Goal: Task Accomplishment & Management: Complete application form

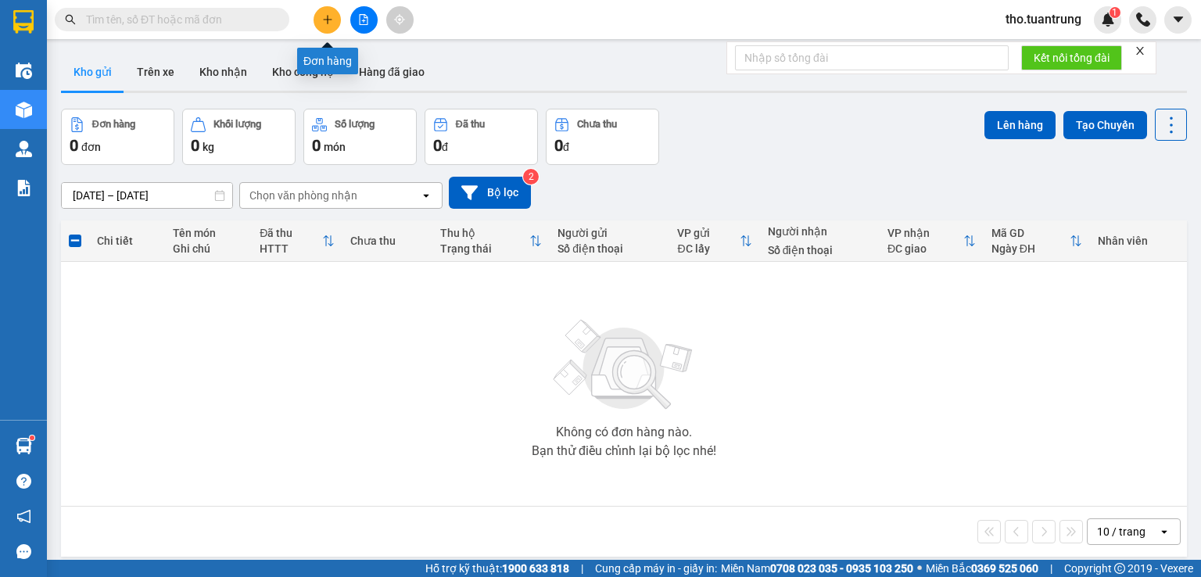
click at [328, 20] on icon "plus" at bounding box center [327, 19] width 9 height 1
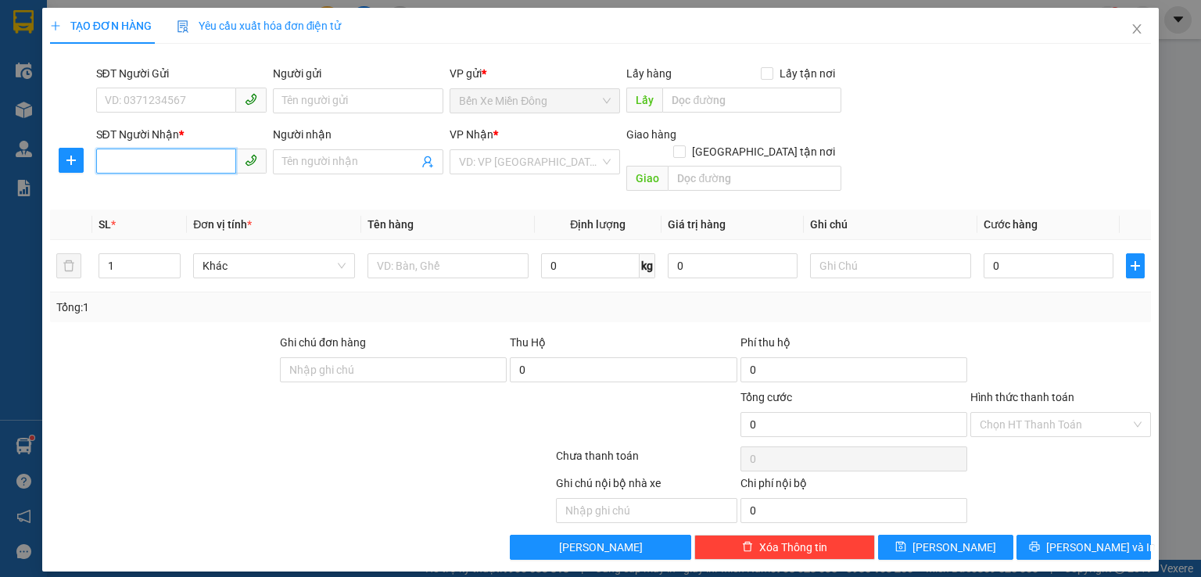
click at [156, 160] on input "SĐT Người Nhận *" at bounding box center [166, 161] width 140 height 25
click at [317, 162] on input "Người nhận" at bounding box center [350, 161] width 136 height 17
type input "le van"
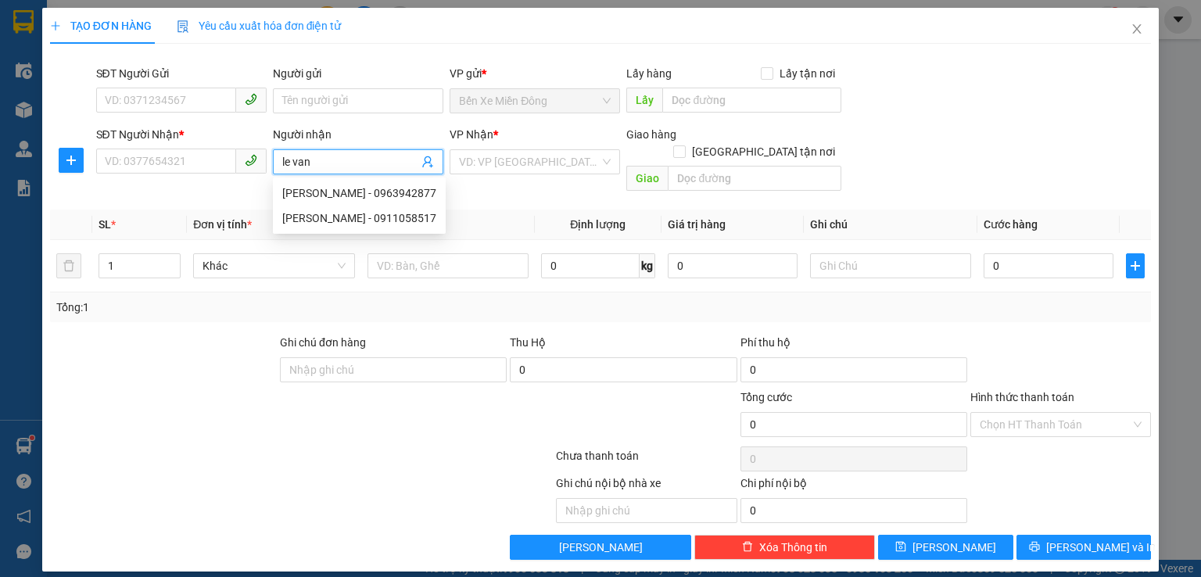
click at [385, 160] on input "le van" at bounding box center [350, 161] width 136 height 17
click at [363, 202] on div "[PERSON_NAME] - 0963942877" at bounding box center [359, 193] width 173 height 25
type input "0963942877"
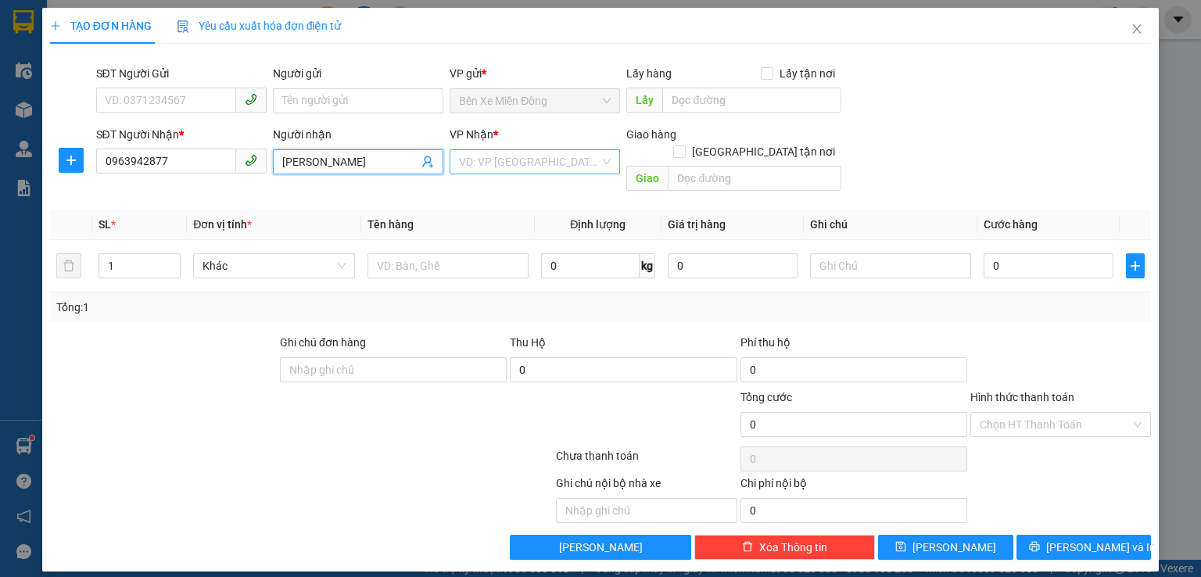
type input "[PERSON_NAME]"
click at [560, 154] on input "search" at bounding box center [529, 161] width 141 height 23
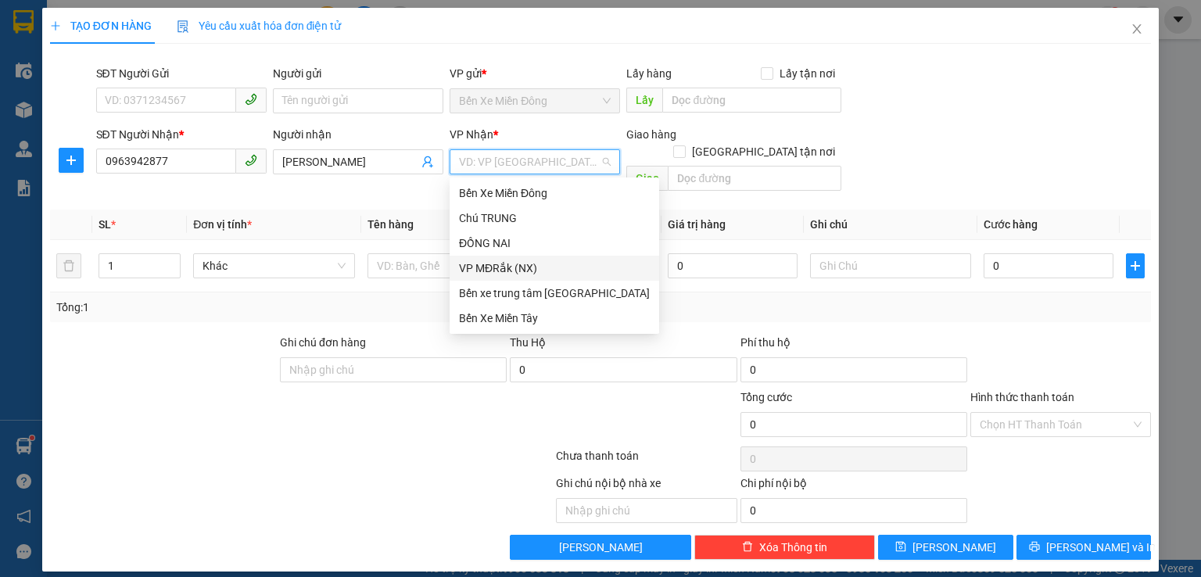
click at [537, 267] on div "VP MĐRắk (NX)" at bounding box center [554, 268] width 191 height 17
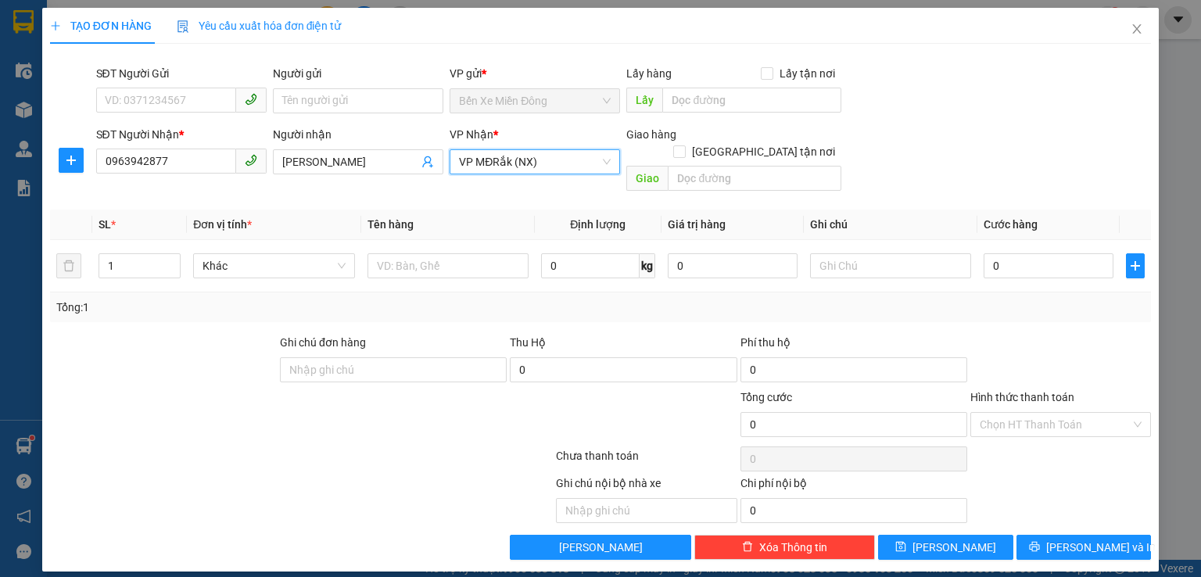
click at [532, 172] on span "VP MĐRắk (NX)" at bounding box center [535, 161] width 152 height 23
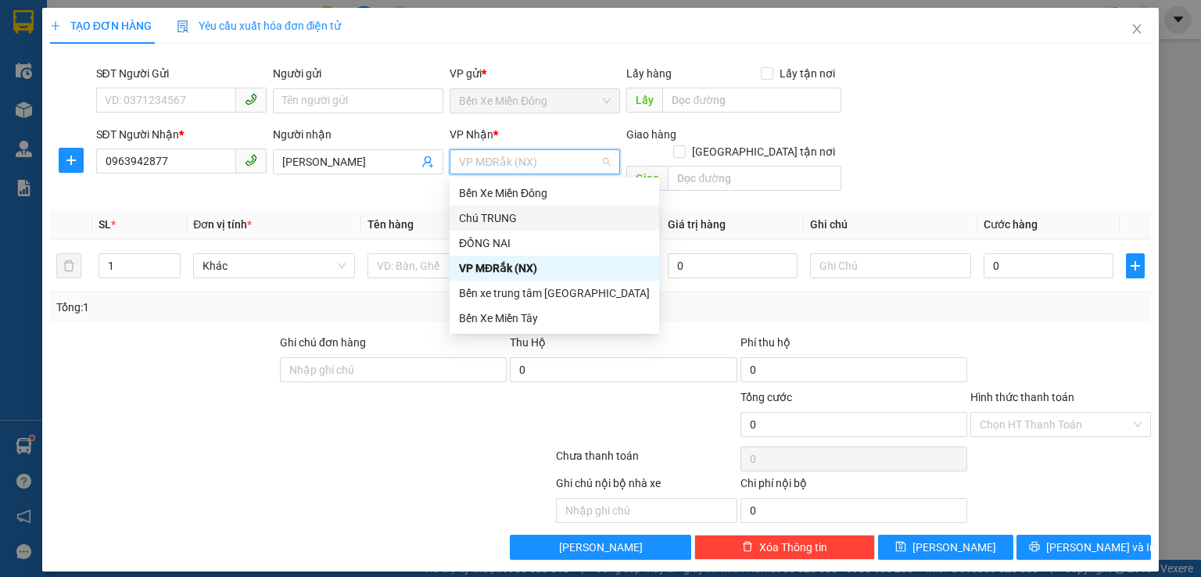
click at [510, 220] on div "Chú TRUNG" at bounding box center [554, 218] width 191 height 17
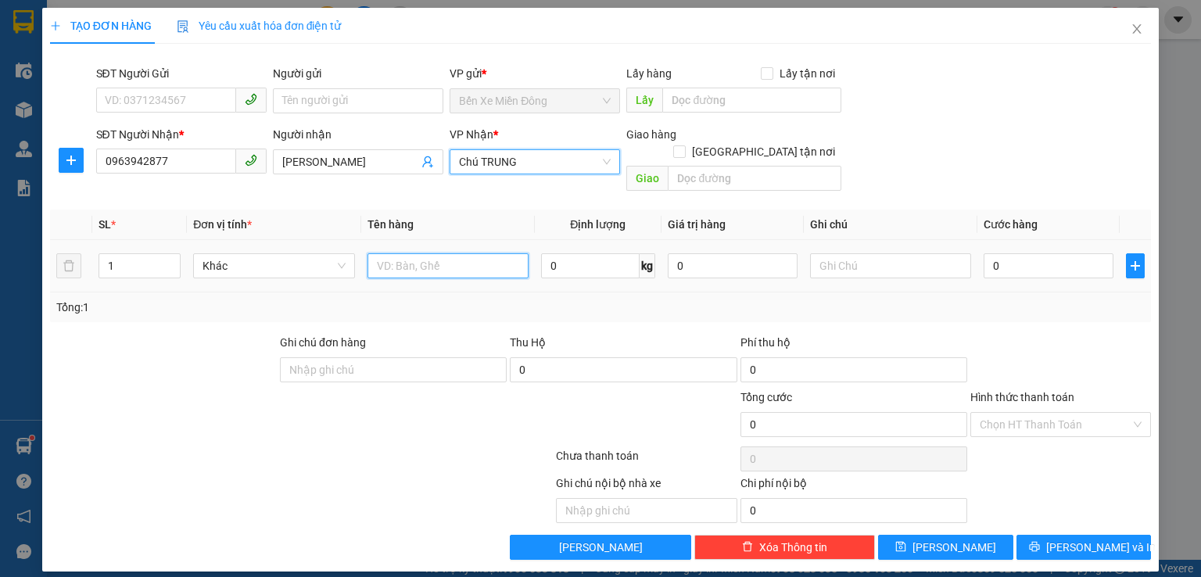
click at [414, 253] on input "text" at bounding box center [448, 265] width 161 height 25
type input "thung"
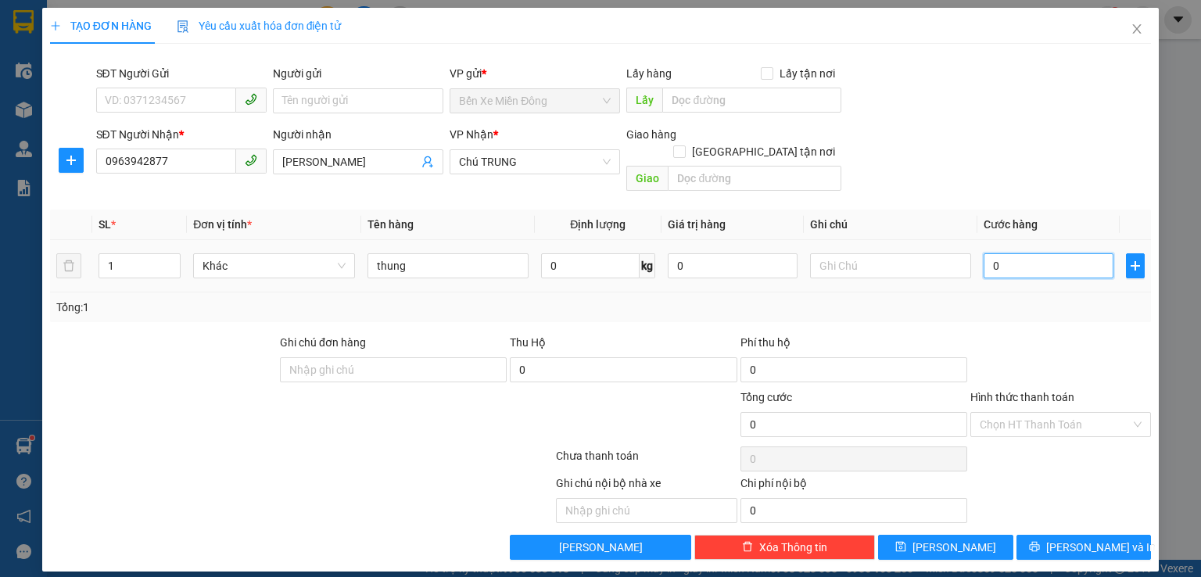
click at [1002, 253] on input "0" at bounding box center [1049, 265] width 130 height 25
type input "5"
type input "50"
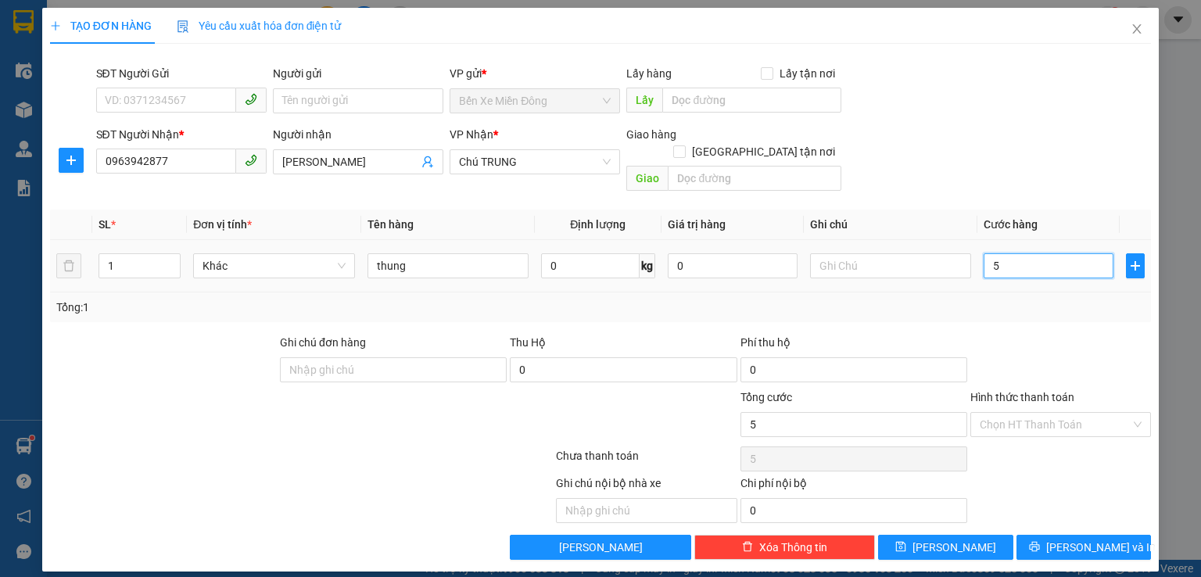
type input "50"
type input "500"
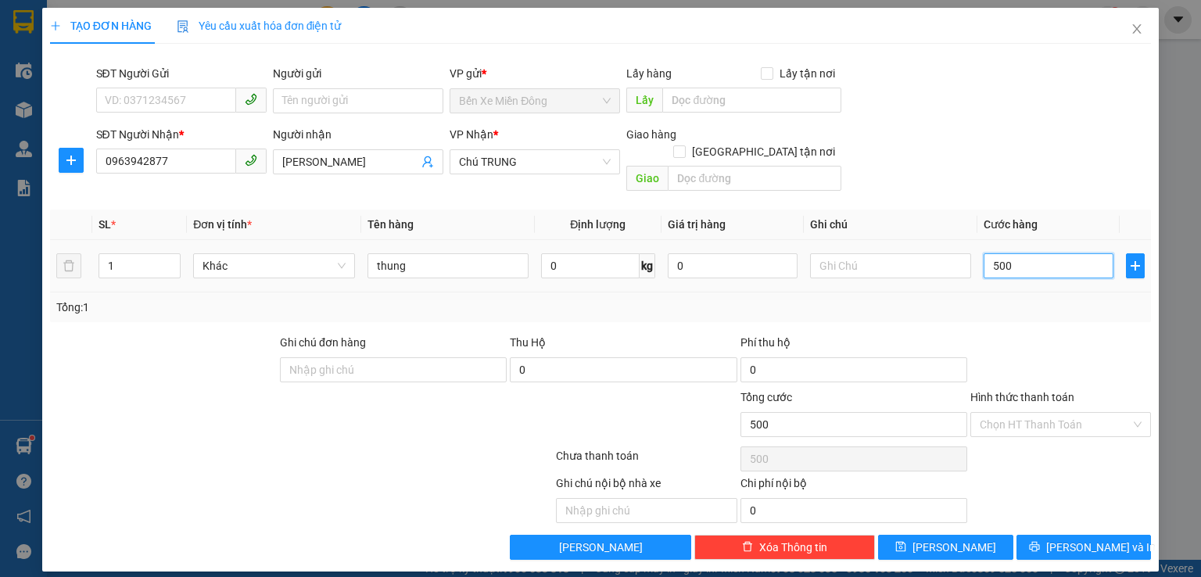
type input "5.000"
type input "50.000"
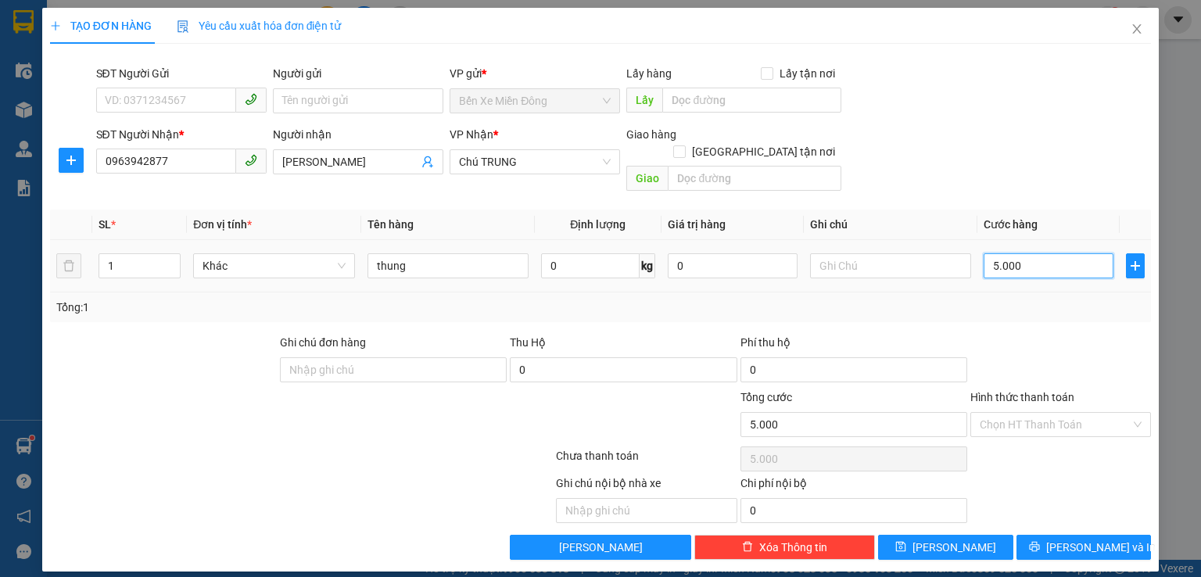
type input "50.000"
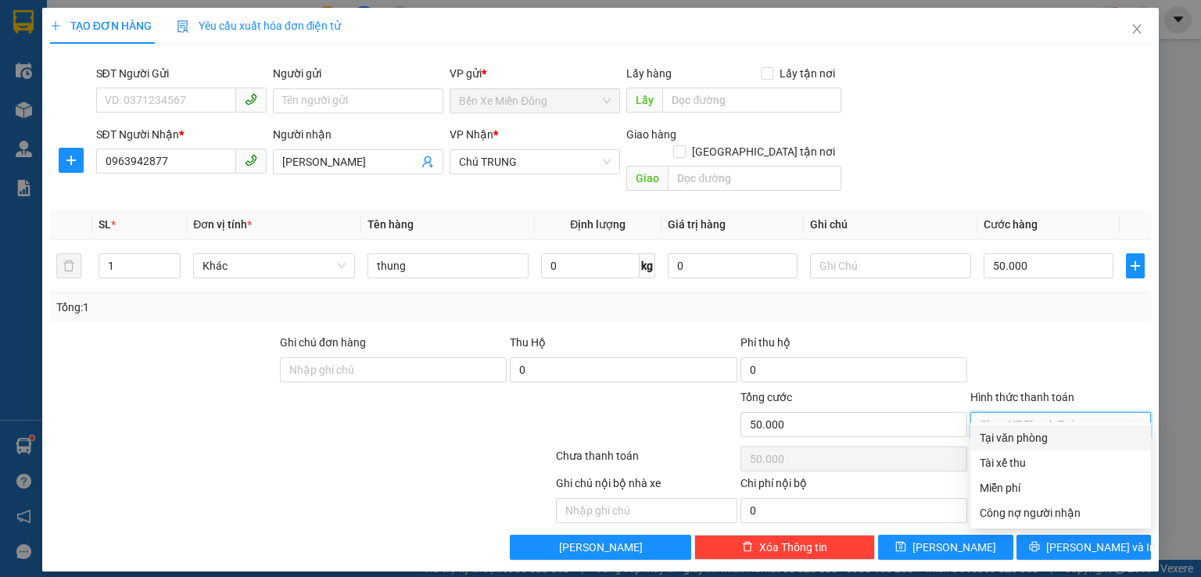
click at [1084, 413] on input "Hình thức thanh toán" at bounding box center [1055, 424] width 151 height 23
click at [1070, 428] on div "Tại văn phòng" at bounding box center [1061, 437] width 181 height 25
type input "0"
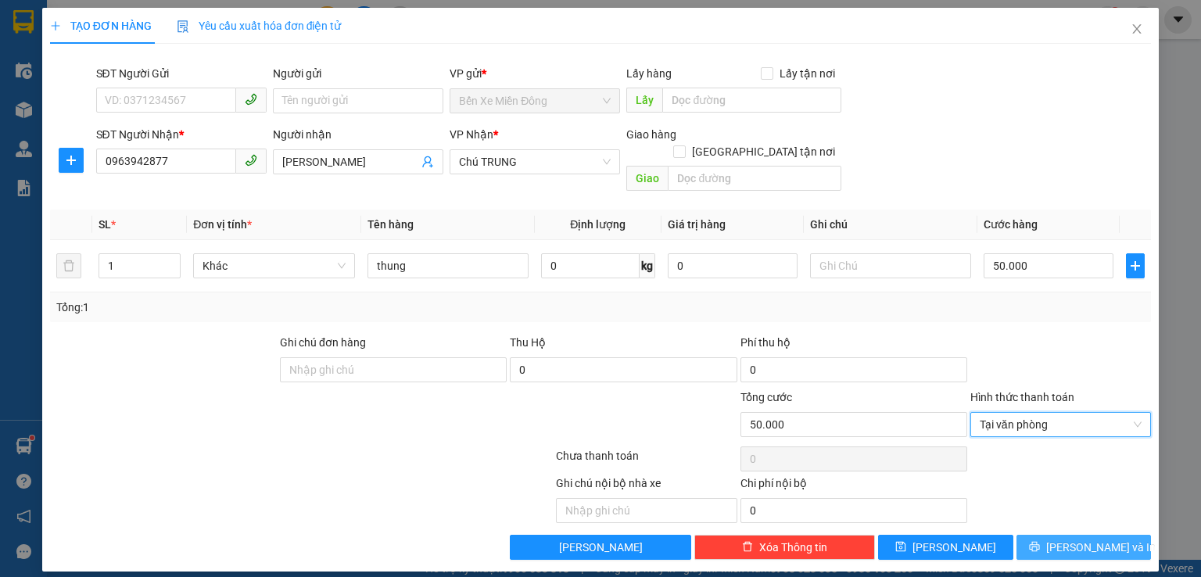
click at [1103, 539] on span "[PERSON_NAME] và In" at bounding box center [1100, 547] width 109 height 17
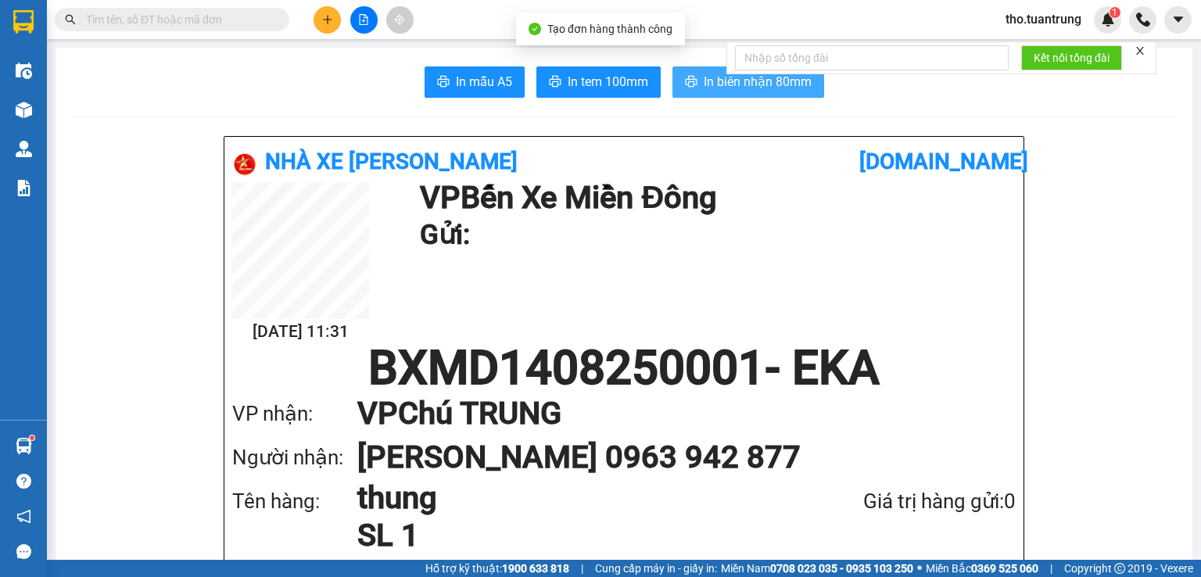
click at [704, 77] on span "In biên nhận 80mm" at bounding box center [758, 82] width 108 height 20
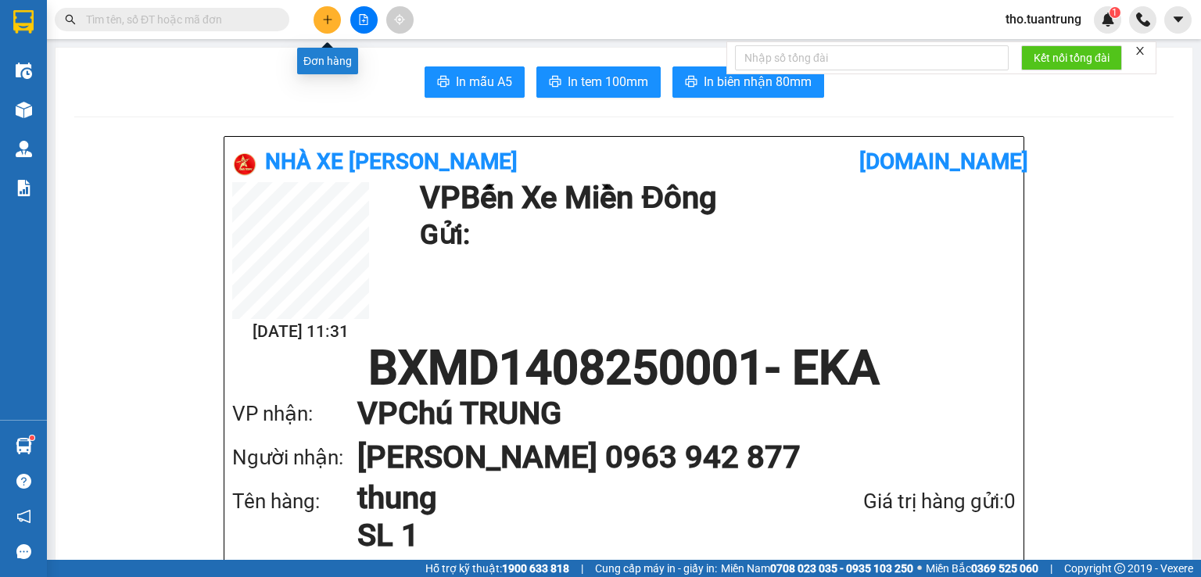
click at [325, 23] on icon "plus" at bounding box center [327, 19] width 11 height 11
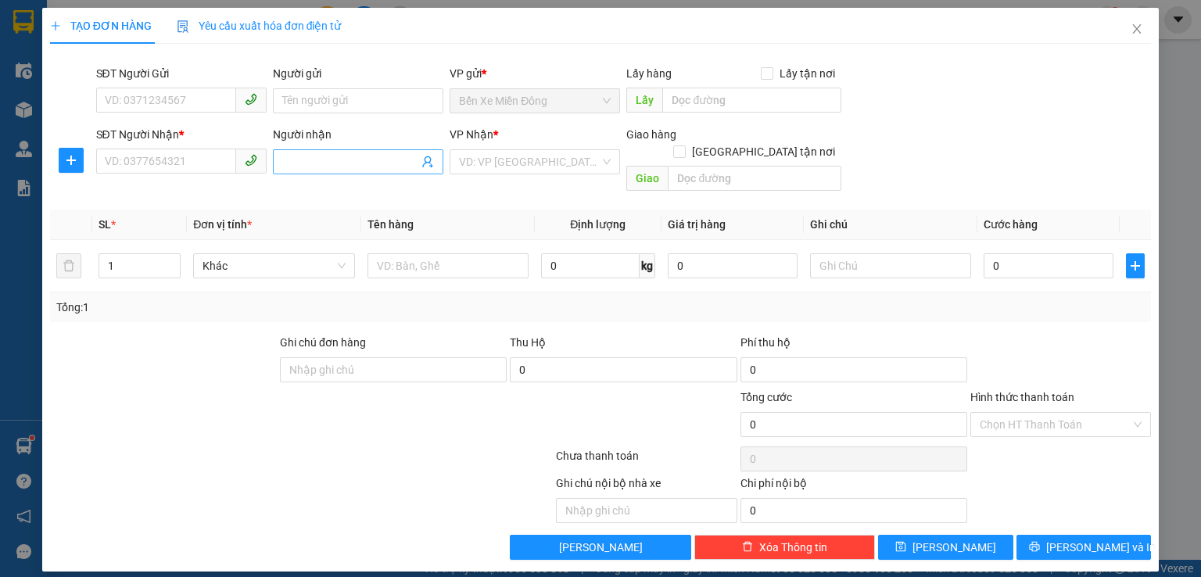
click at [357, 153] on input "Người nhận" at bounding box center [350, 161] width 136 height 17
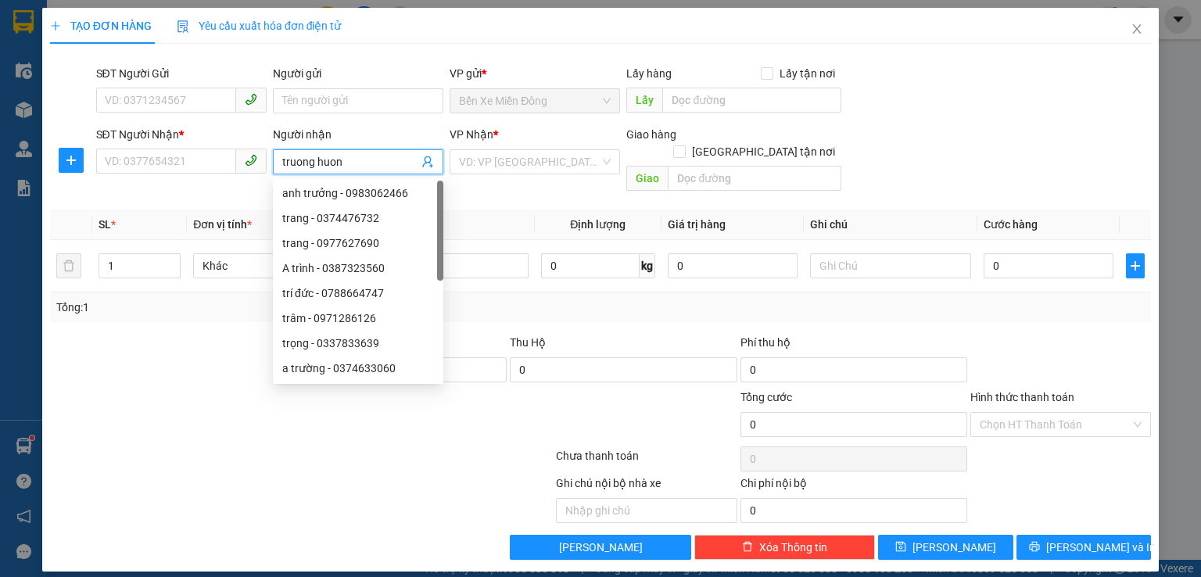
type input "truong huong"
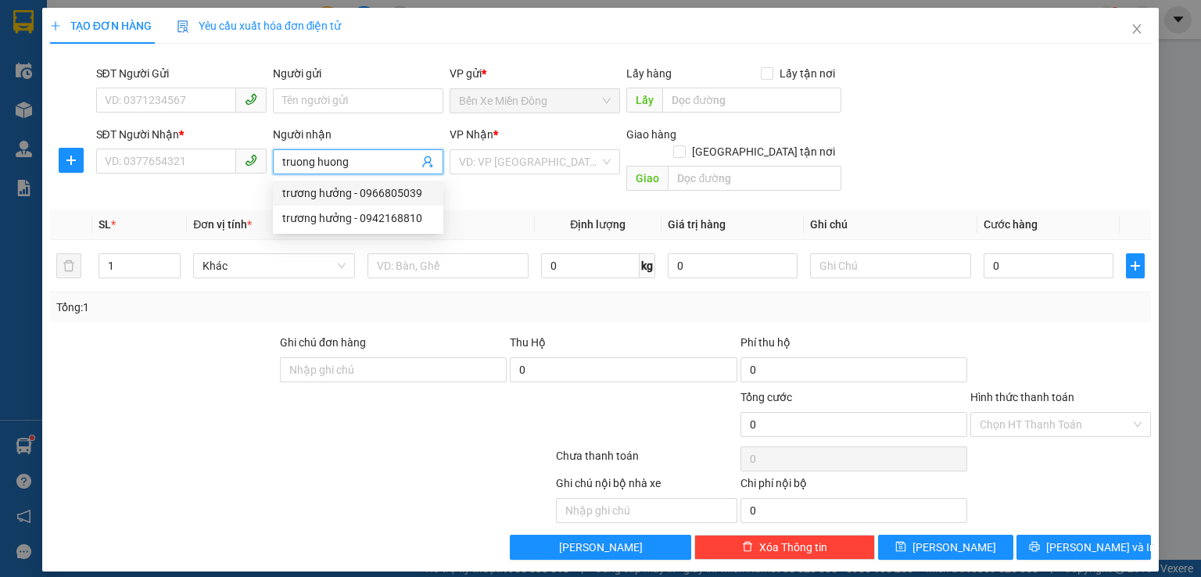
click at [334, 197] on div "trương hưởng - 0966805039" at bounding box center [358, 193] width 152 height 17
type input "0966805039"
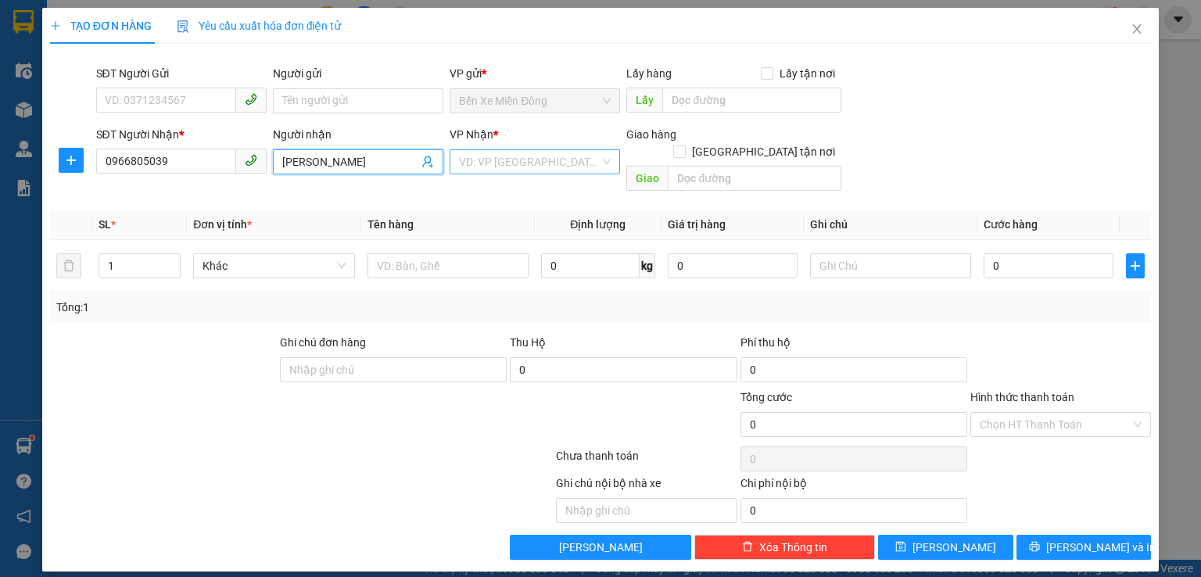
type input "[PERSON_NAME]"
click at [551, 154] on input "search" at bounding box center [529, 161] width 141 height 23
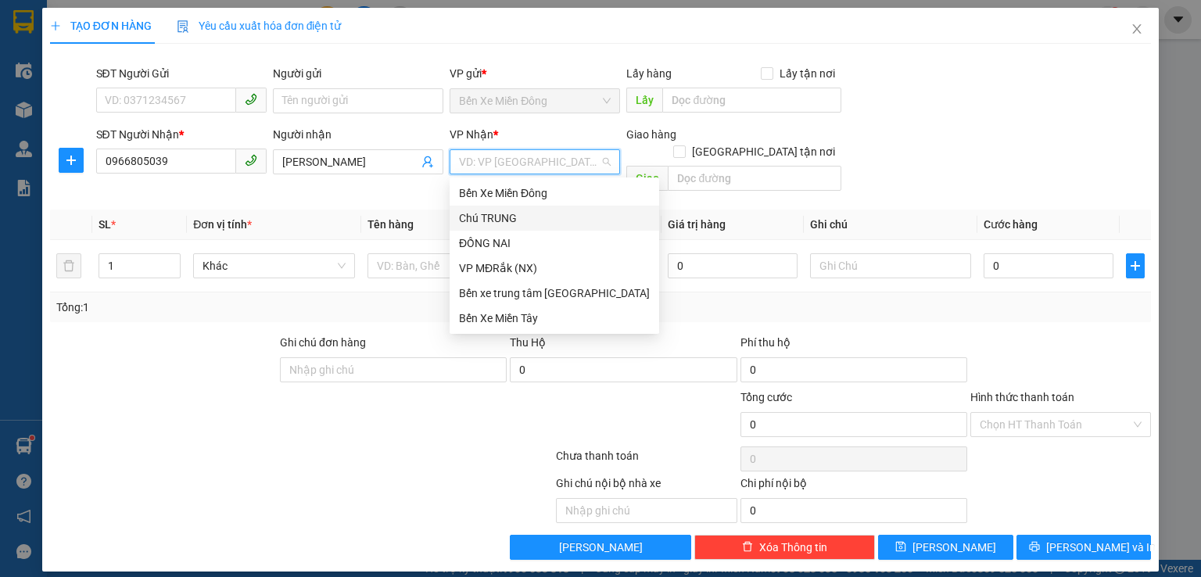
click at [537, 221] on div "Chú TRUNG" at bounding box center [554, 218] width 191 height 17
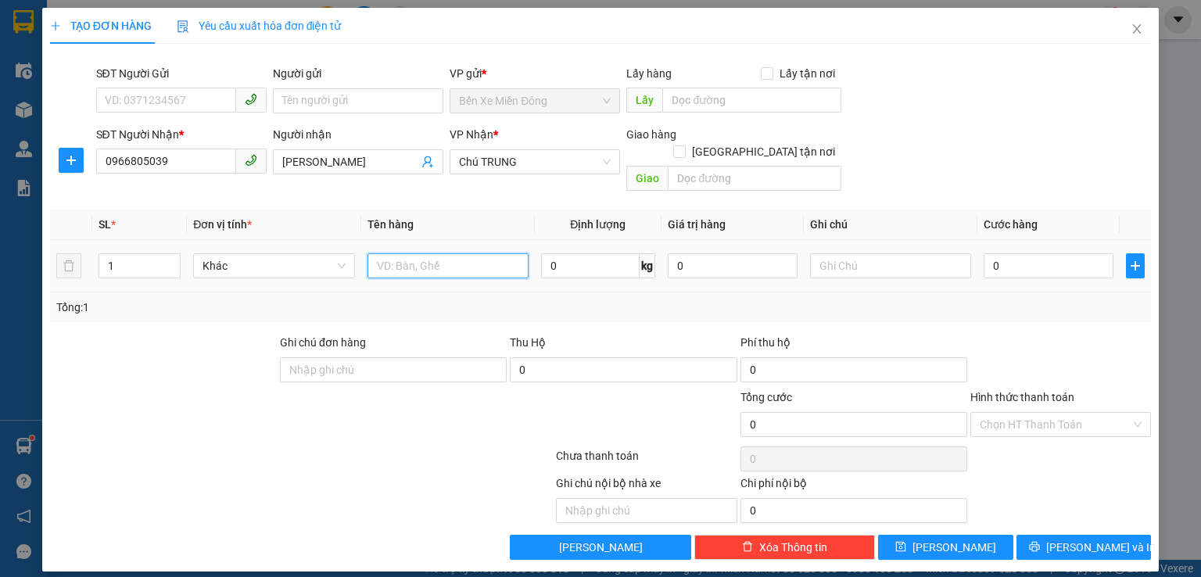
click at [504, 253] on input "text" at bounding box center [448, 265] width 161 height 25
type input "thung"
click at [1054, 253] on input "0" at bounding box center [1049, 265] width 130 height 25
type input "5"
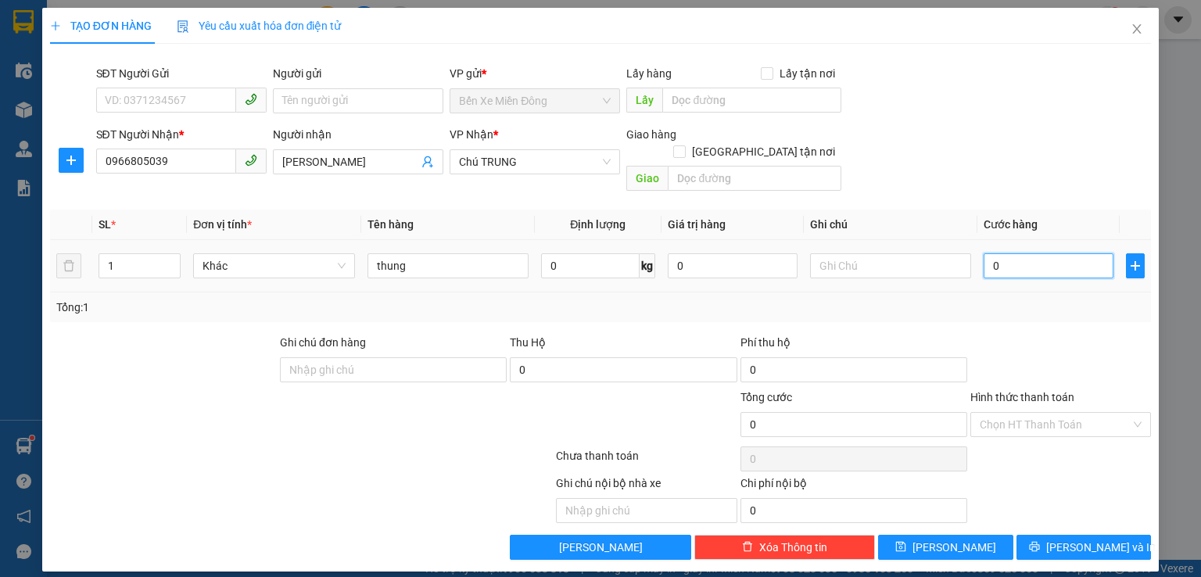
type input "5"
type input "50"
type input "500"
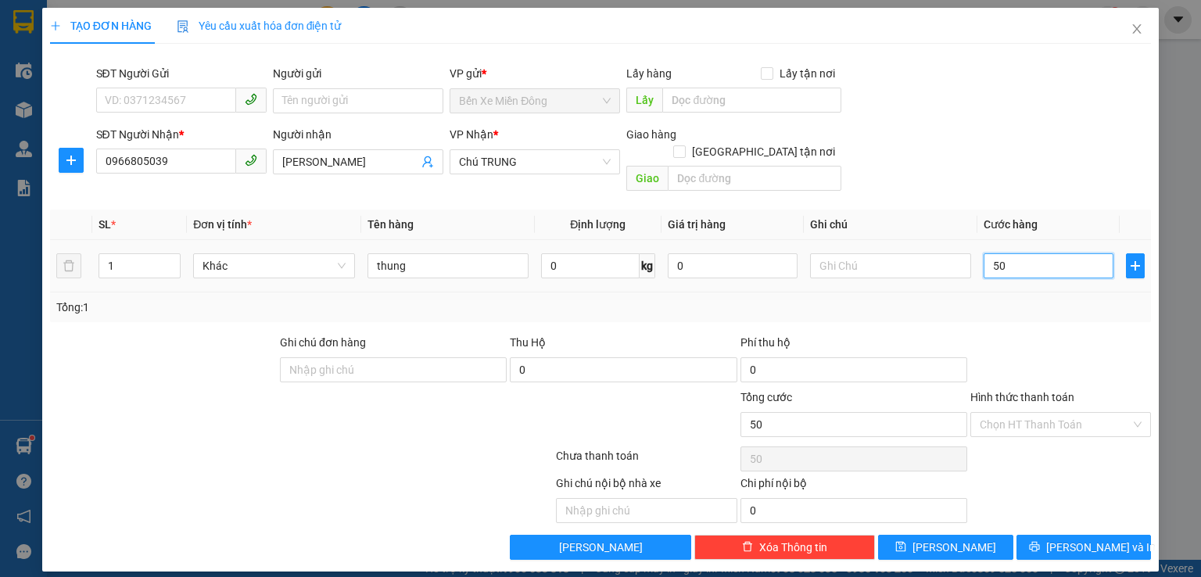
type input "500"
type input "5.000"
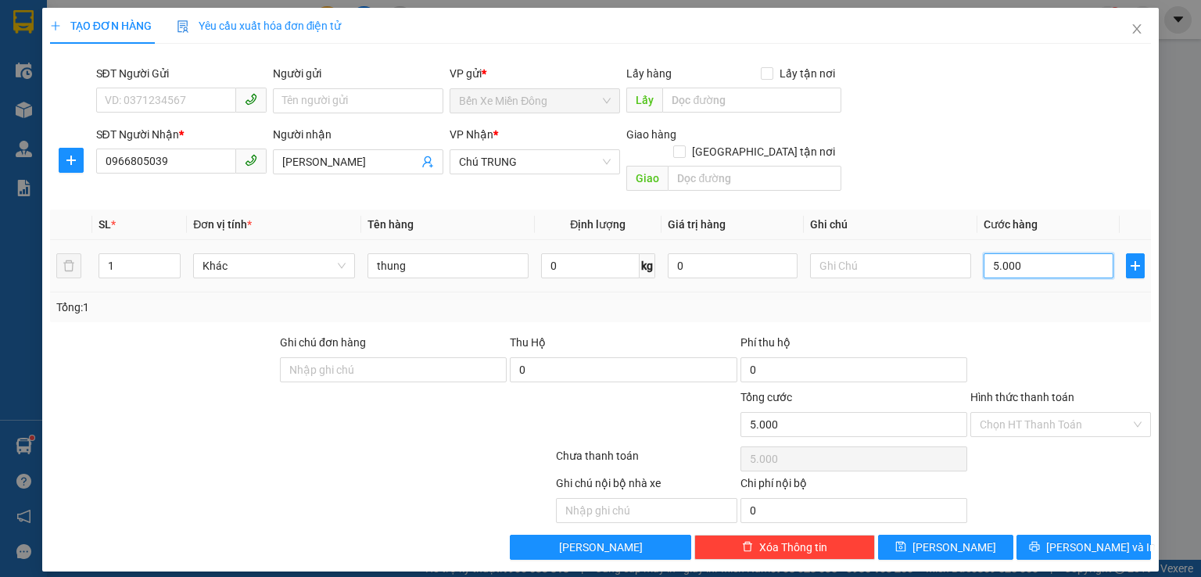
type input "50.000"
click at [1051, 413] on input "Hình thức thanh toán" at bounding box center [1055, 424] width 151 height 23
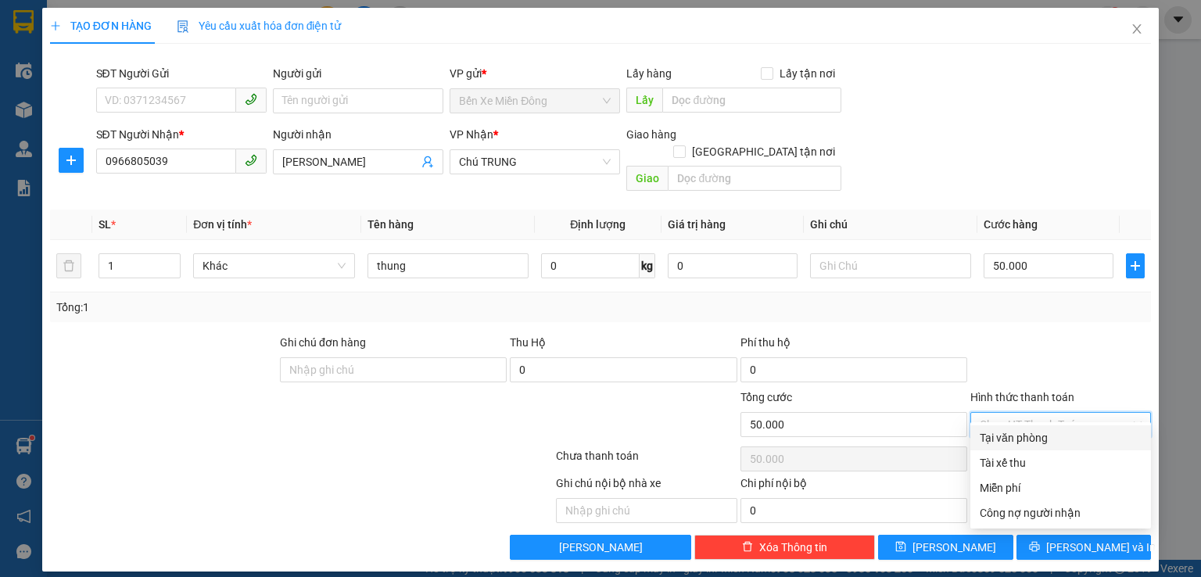
click at [1071, 443] on div "Tại văn phòng" at bounding box center [1061, 437] width 162 height 17
type input "0"
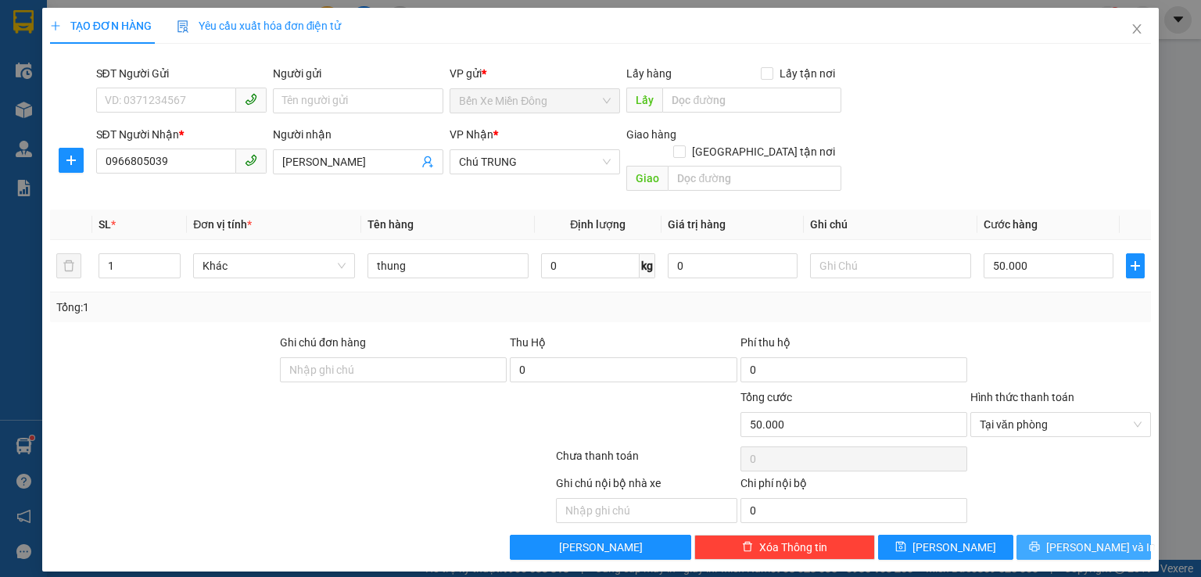
click at [1087, 539] on span "[PERSON_NAME] và In" at bounding box center [1100, 547] width 109 height 17
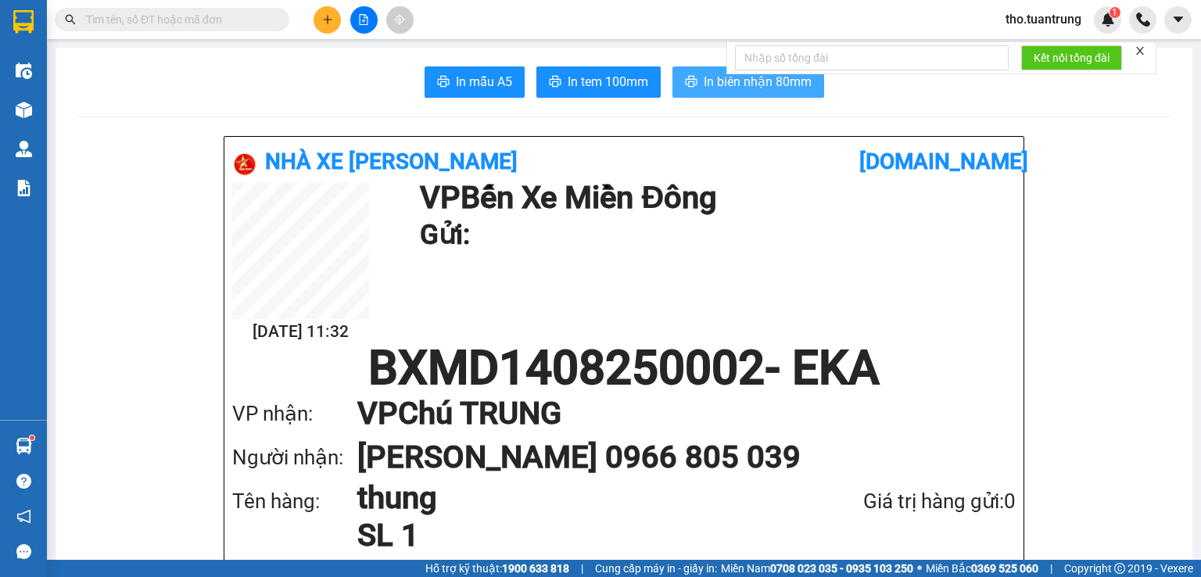
click at [747, 95] on button "In biên nhận 80mm" at bounding box center [749, 81] width 152 height 31
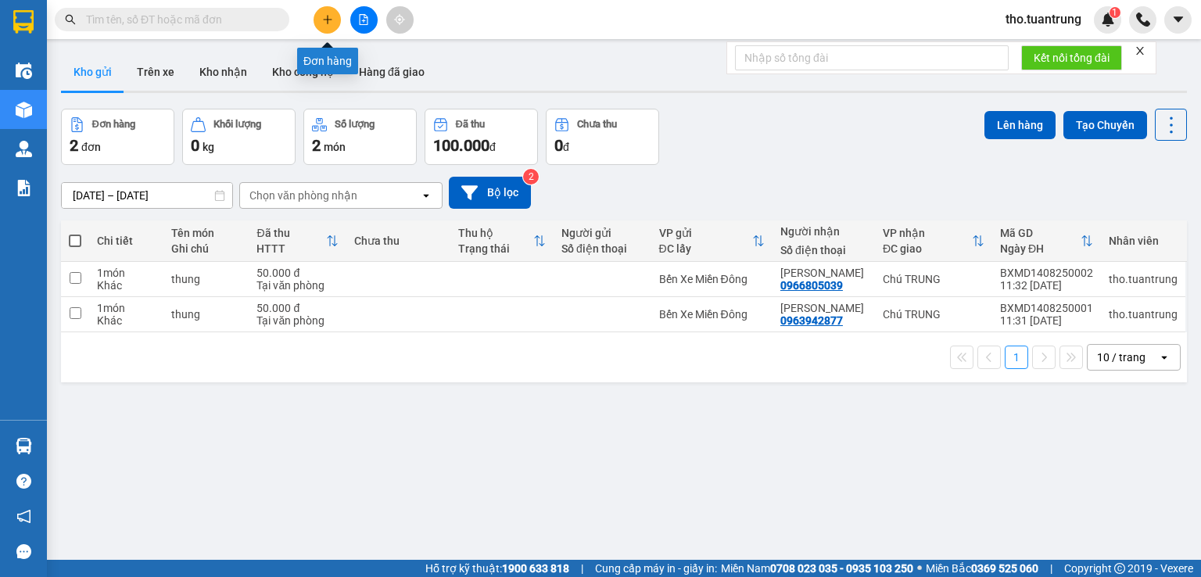
click at [325, 20] on icon "plus" at bounding box center [327, 19] width 9 height 1
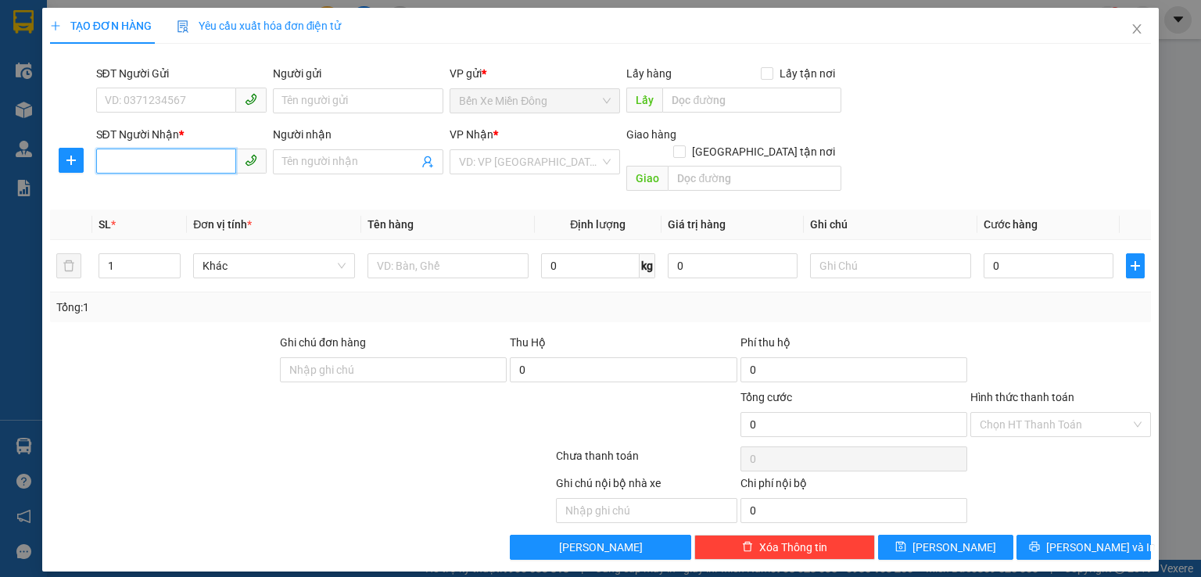
click at [150, 155] on input "SĐT Người Nhận *" at bounding box center [166, 161] width 140 height 25
type input "0888887077"
click at [373, 161] on input "Người nhận" at bounding box center [350, 161] width 136 height 17
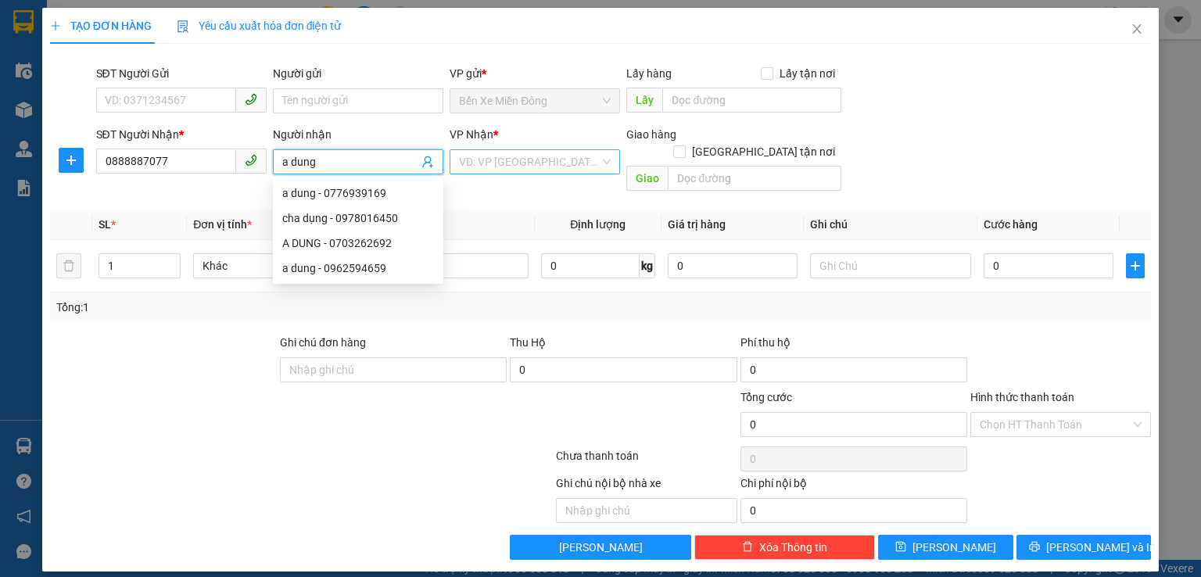
type input "a dung"
click at [585, 171] on input "search" at bounding box center [529, 161] width 141 height 23
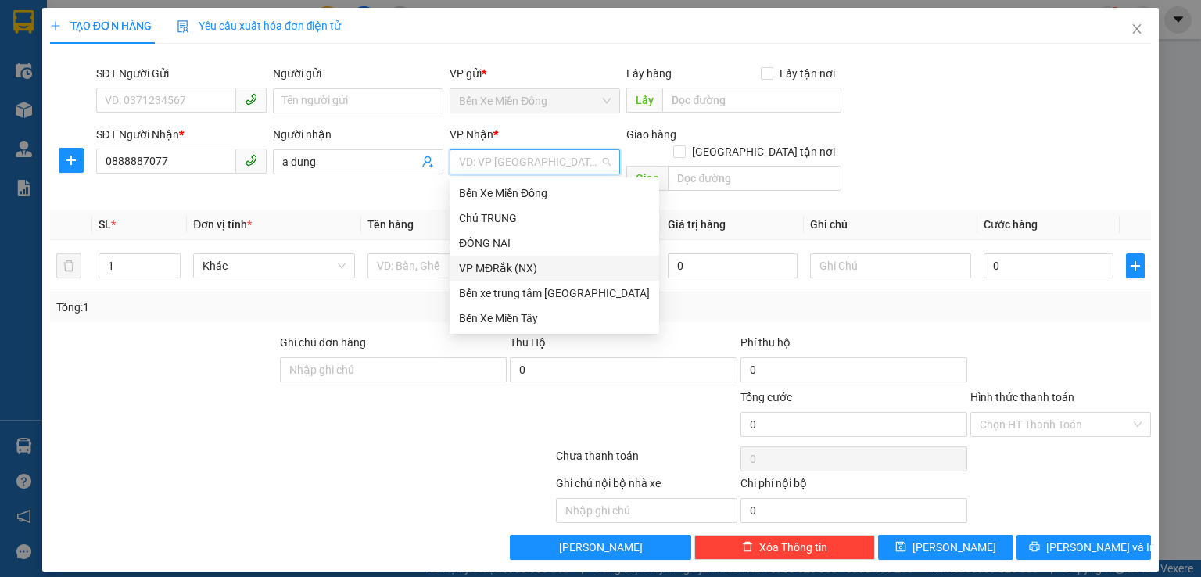
click at [490, 268] on div "VP MĐRắk (NX)" at bounding box center [554, 268] width 191 height 17
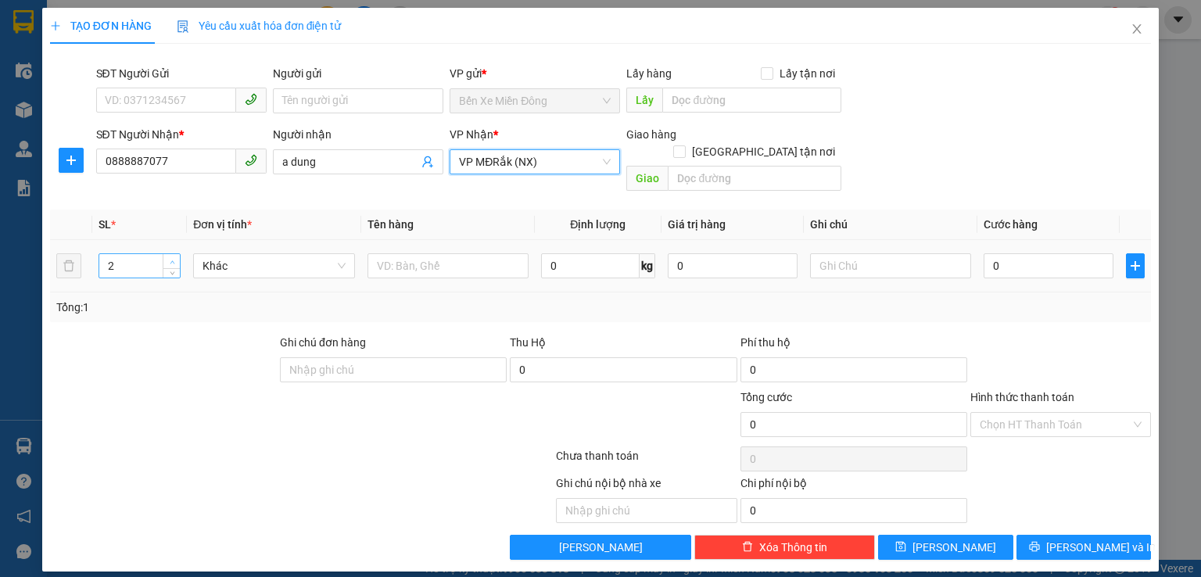
click at [170, 260] on icon "up" at bounding box center [172, 262] width 5 height 5
type input "5"
click at [170, 260] on icon "up" at bounding box center [172, 262] width 5 height 5
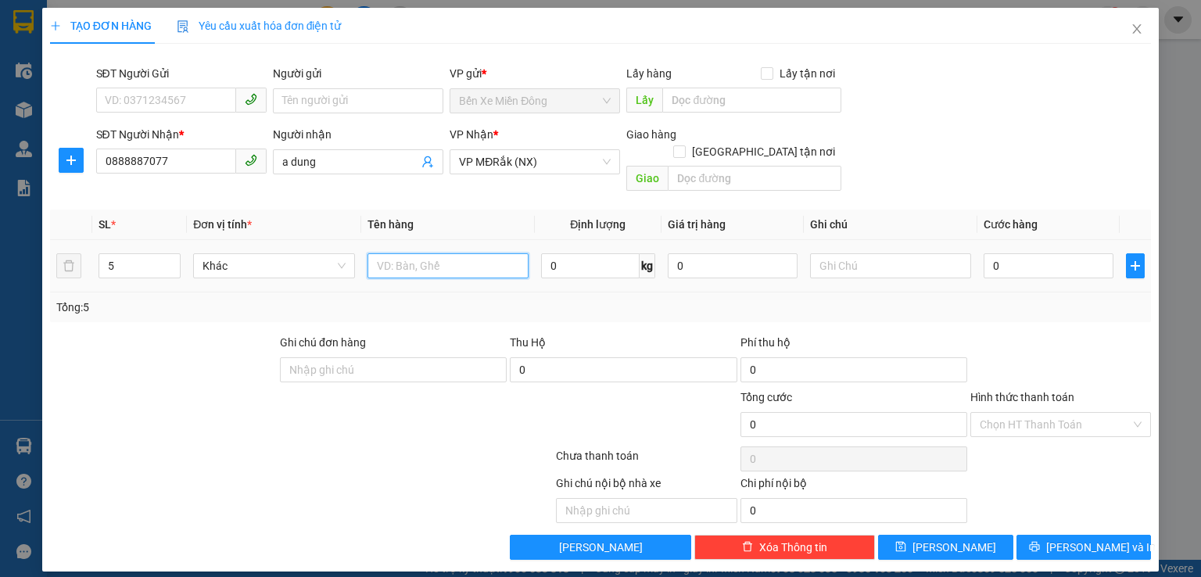
click at [382, 253] on input "text" at bounding box center [448, 265] width 161 height 25
type input "kien"
click at [1001, 253] on input "0" at bounding box center [1049, 265] width 130 height 25
type input "2"
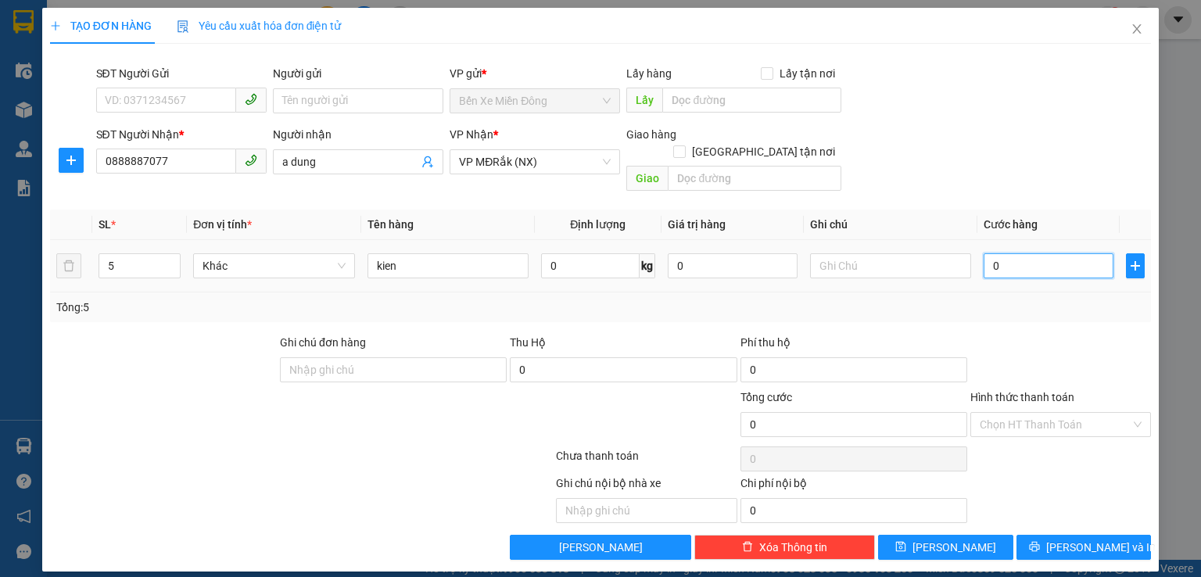
type input "2"
type input "25"
type input "250"
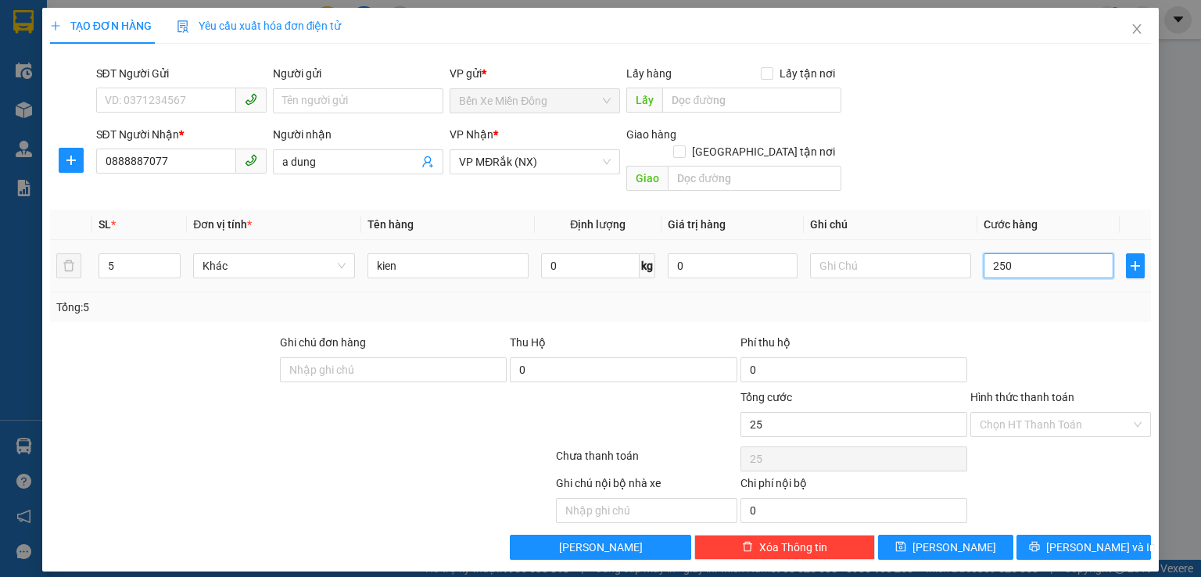
type input "250"
type input "2.500"
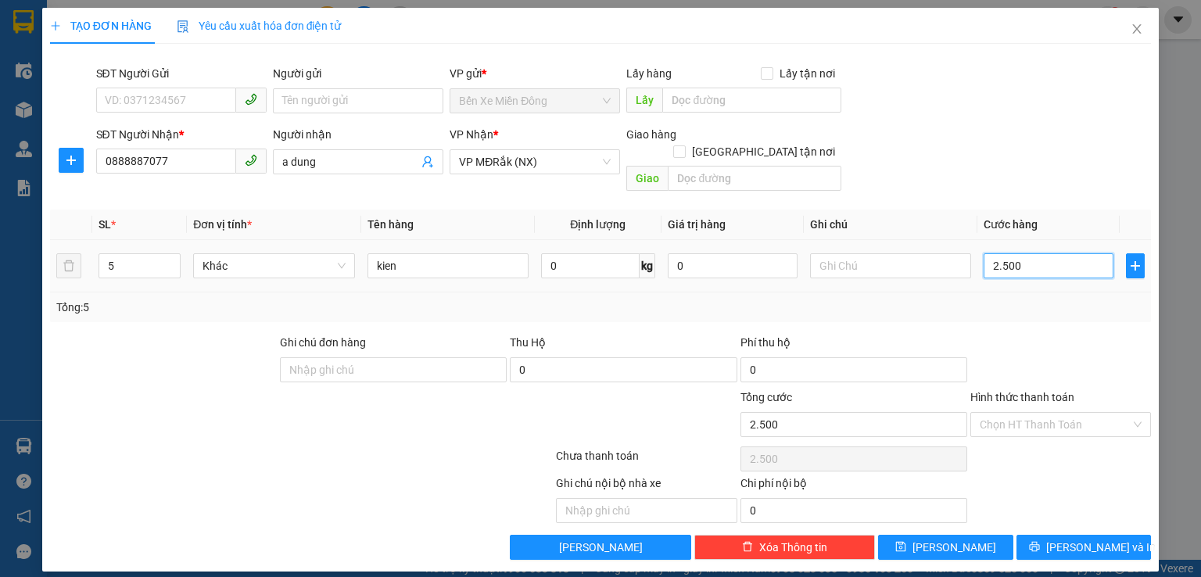
type input "25.000"
type input "250.000"
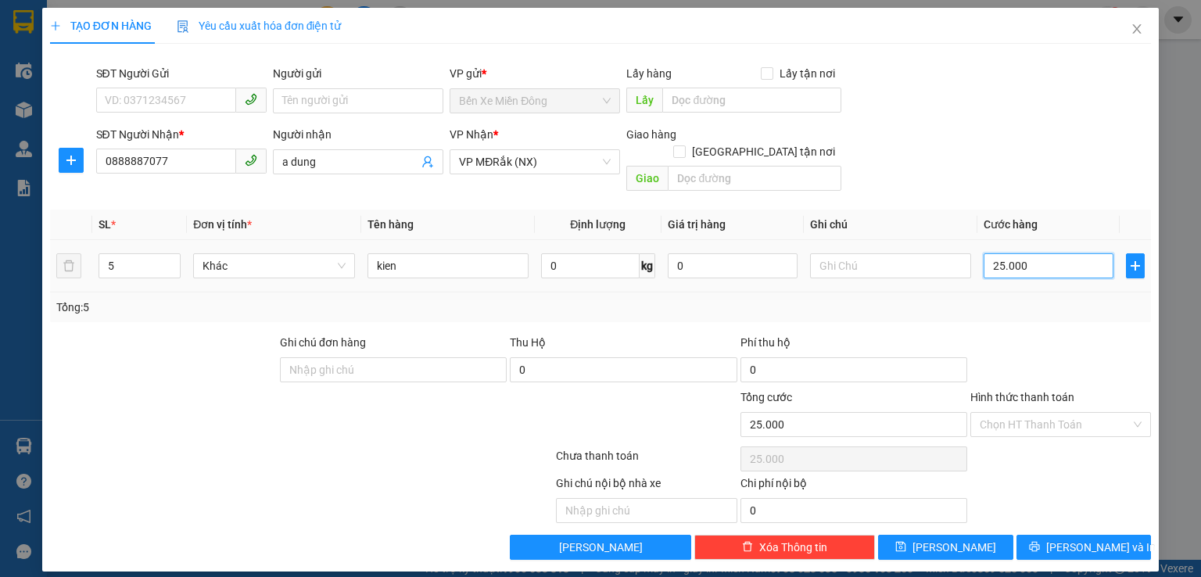
type input "250.000"
click at [1068, 537] on button "[PERSON_NAME] và In" at bounding box center [1084, 547] width 135 height 25
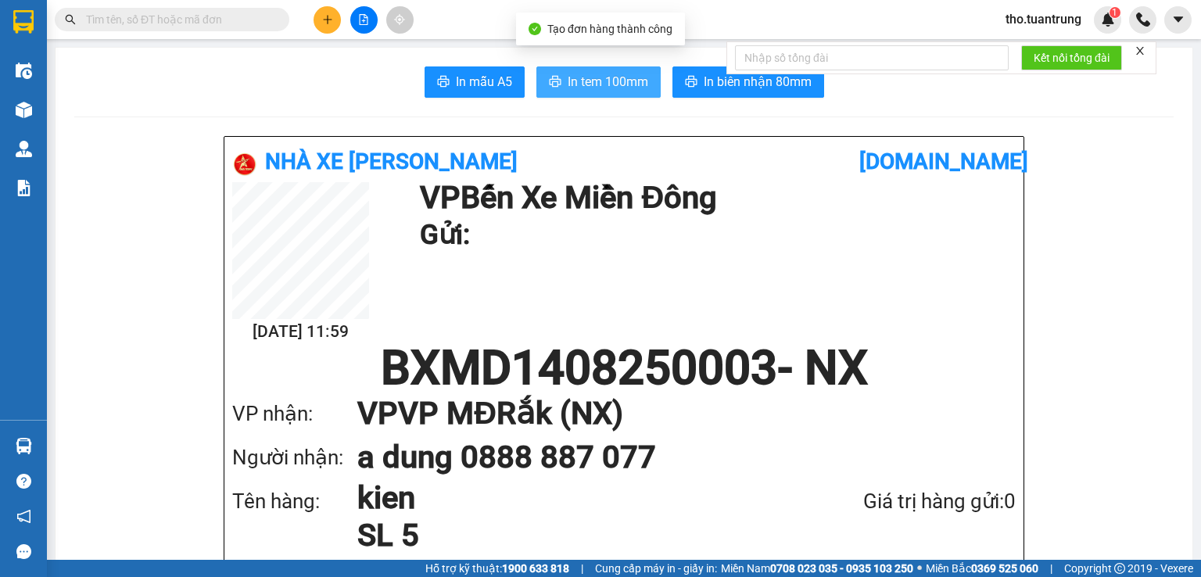
click at [582, 89] on span "In tem 100mm" at bounding box center [608, 82] width 81 height 20
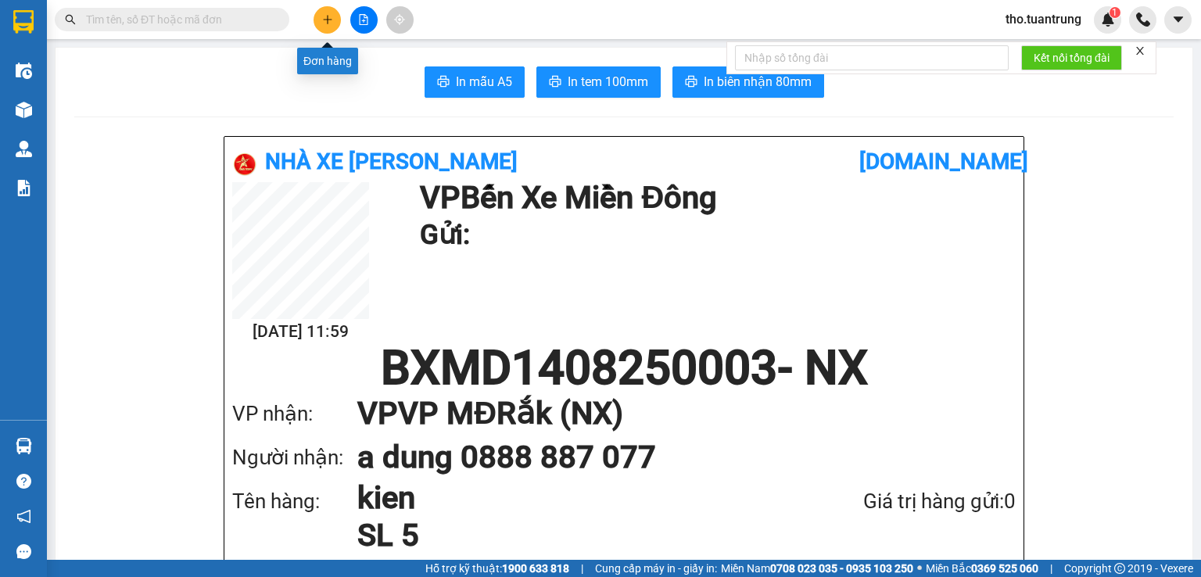
click at [328, 15] on icon "plus" at bounding box center [327, 19] width 1 height 9
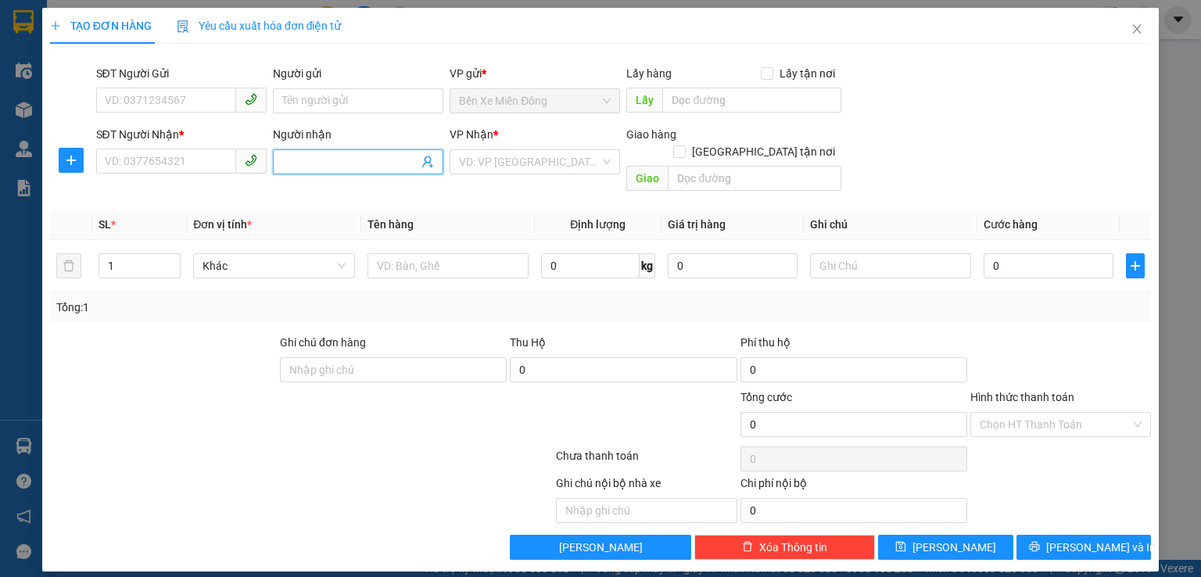
click at [327, 157] on input "Người nhận" at bounding box center [350, 161] width 136 height 17
click at [355, 169] on input "honda hai" at bounding box center [350, 161] width 136 height 17
type input "h"
click at [980, 50] on div "TẠO ĐƠN HÀNG Yêu cầu xuất hóa đơn điện tử Transit Pickup Surcharge Ids Transit …" at bounding box center [600, 284] width 1101 height 552
click at [353, 161] on input "hai honda" at bounding box center [350, 161] width 136 height 17
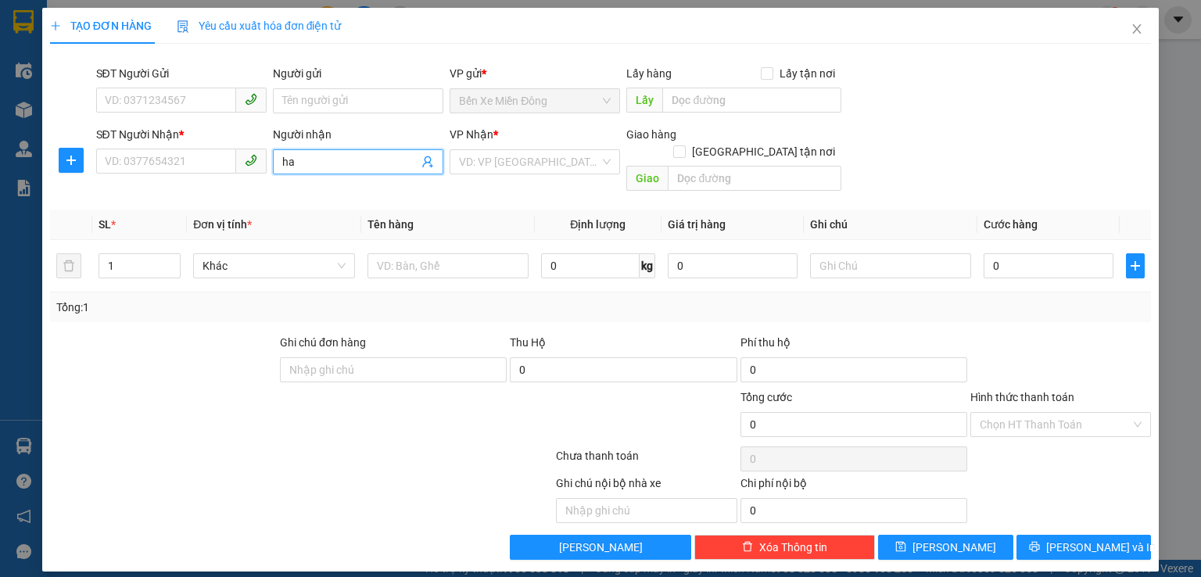
type input "h"
click at [300, 163] on input "Người nhận" at bounding box center [350, 161] width 136 height 17
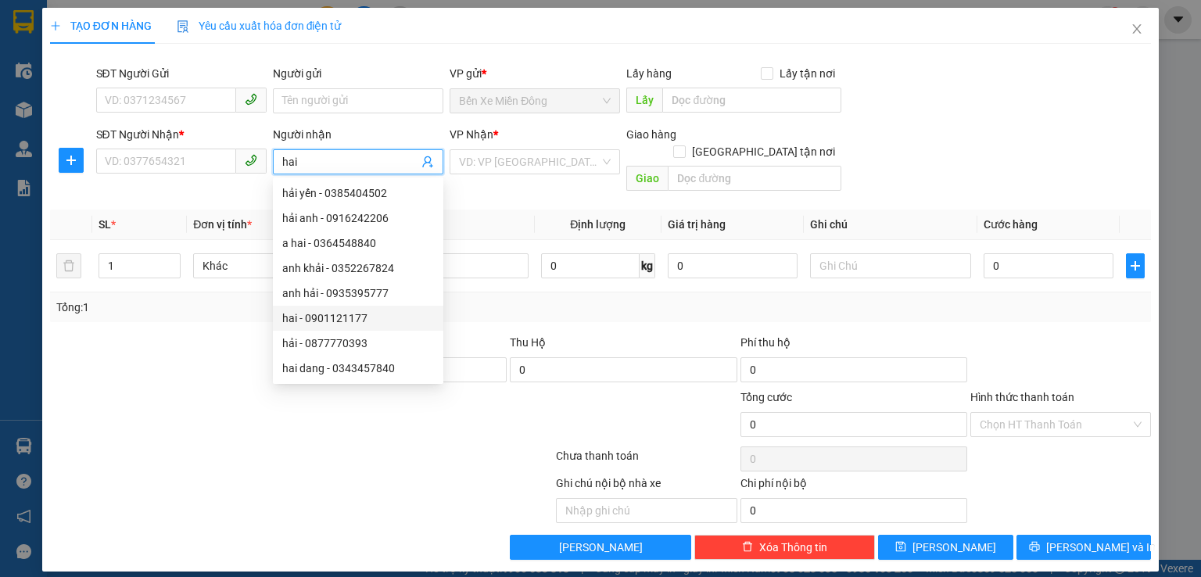
type input "hai"
click at [1182, 35] on div "TẠO ĐƠN HÀNG Yêu cầu xuất hóa đơn điện tử Transit Pickup Surcharge Ids Transit …" at bounding box center [600, 288] width 1201 height 577
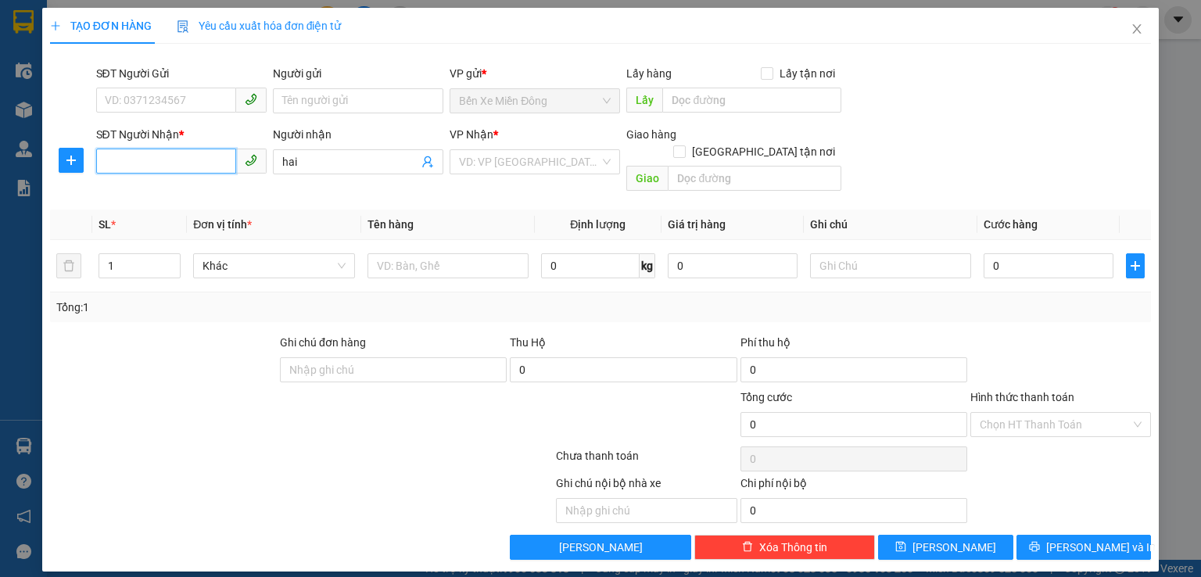
click at [195, 156] on input "SĐT Người Nhận *" at bounding box center [166, 161] width 140 height 25
type input "5"
